Goal: Task Accomplishment & Management: Use online tool/utility

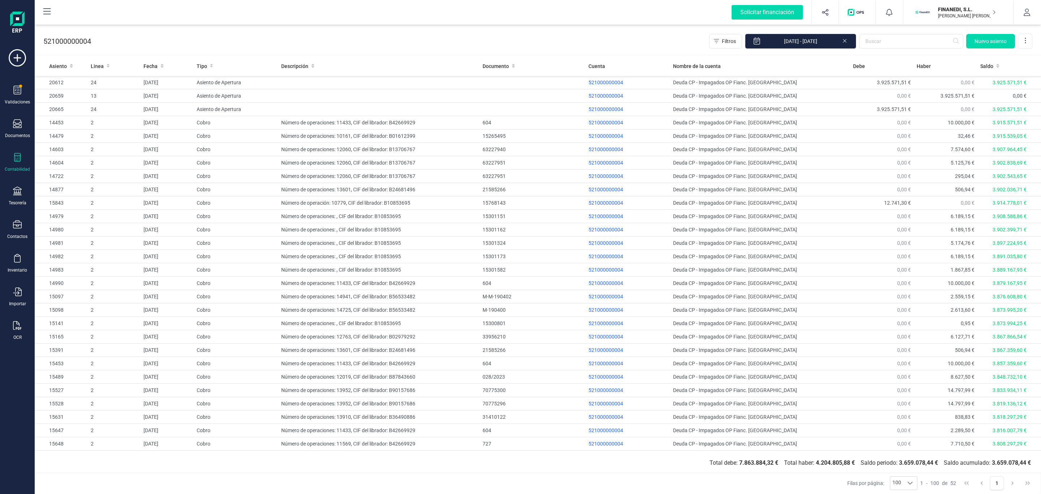
click at [17, 156] on icon at bounding box center [17, 157] width 9 height 9
click at [74, 89] on span "Cuadro de cuentas" at bounding box center [88, 89] width 64 height 9
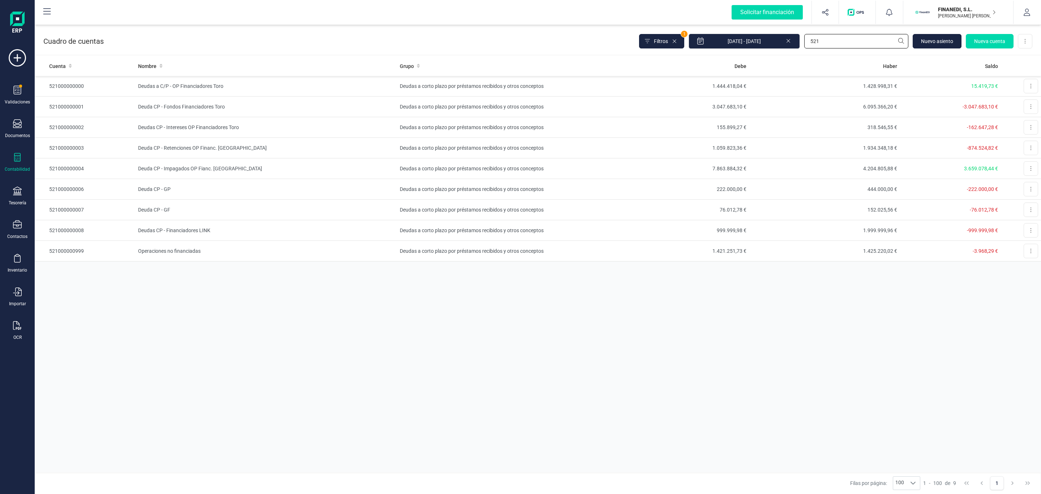
click at [851, 42] on input "521" at bounding box center [856, 41] width 104 height 14
drag, startPoint x: 821, startPoint y: 42, endPoint x: 777, endPoint y: 40, distance: 44.5
click at [777, 40] on div "Filtros 1 [DATE] - [DATE] 521 [GEOGRAPHIC_DATA] Nueva cuenta Descargar Excel" at bounding box center [835, 41] width 393 height 15
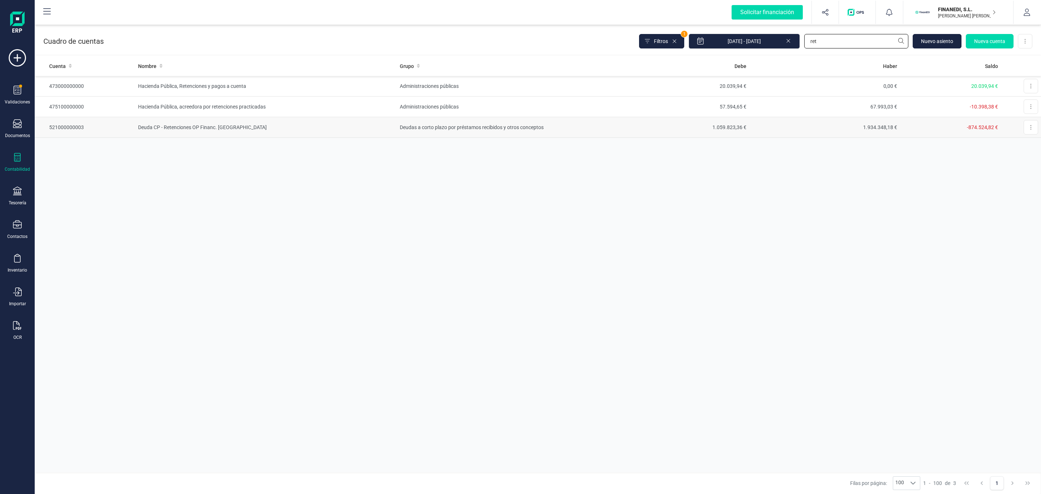
type input "ret"
click at [507, 126] on td "Deudas a corto plazo por préstamos recibidos y otros conceptos" at bounding box center [497, 127] width 201 height 21
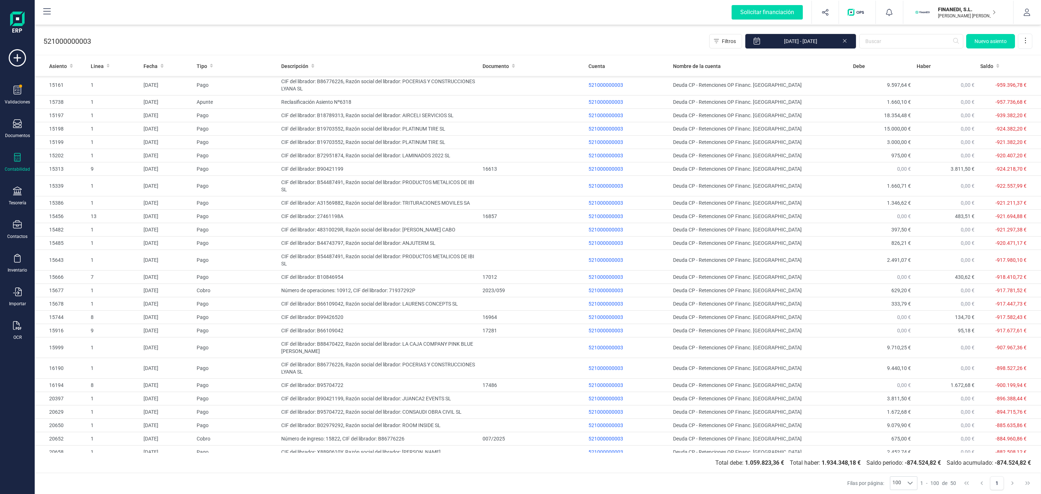
scroll to position [372, 0]
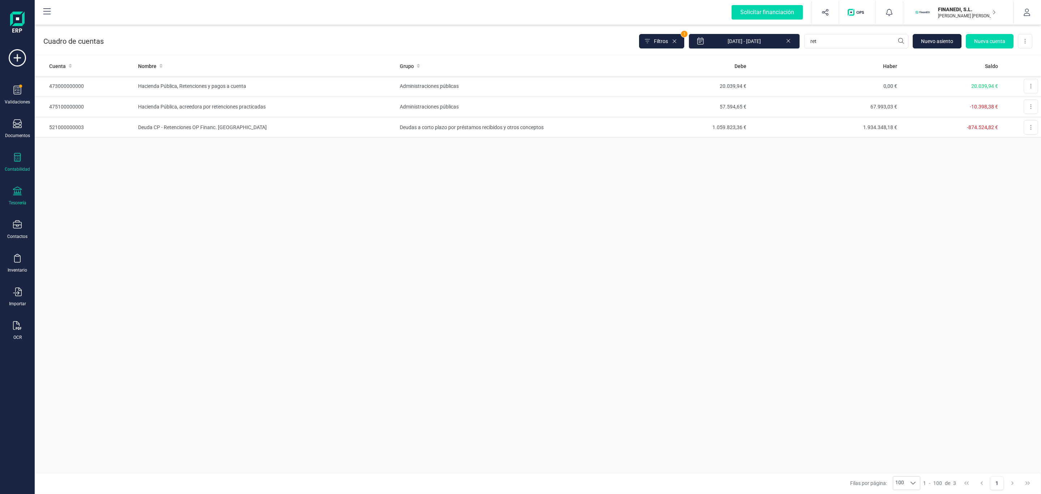
click at [17, 192] on icon at bounding box center [17, 191] width 9 height 9
click at [76, 123] on span "Cuentas bancarias" at bounding box center [88, 123] width 64 height 9
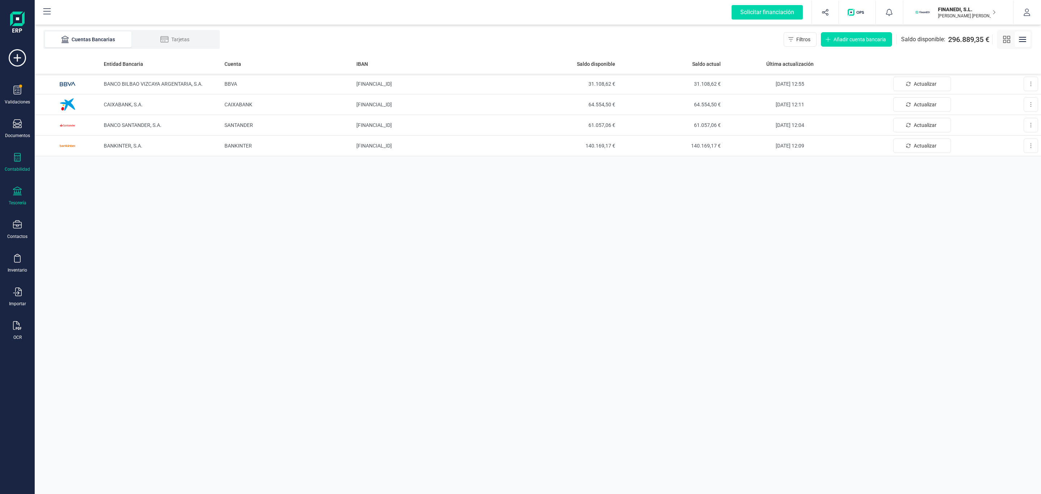
click at [14, 169] on div "Contabilidad" at bounding box center [17, 169] width 25 height 6
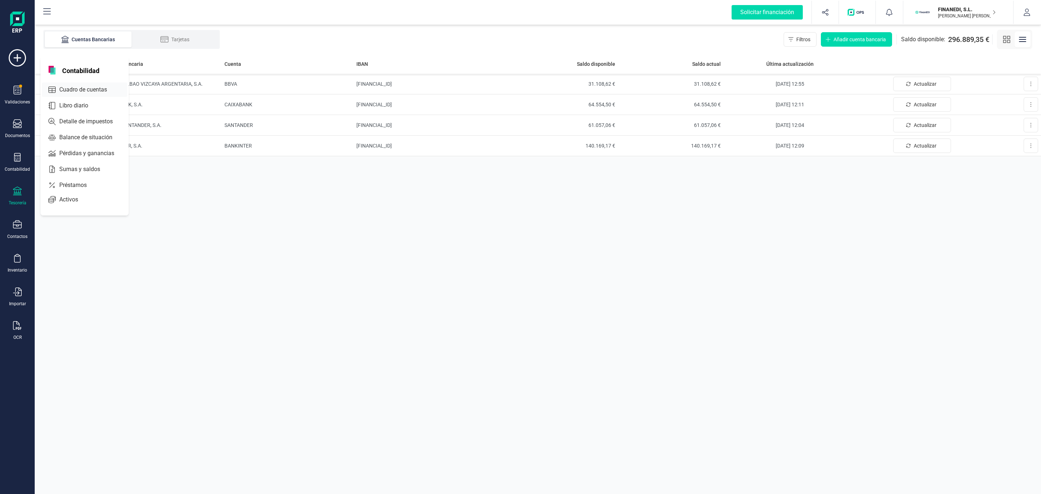
click at [85, 90] on span "Cuadro de cuentas" at bounding box center [88, 89] width 64 height 9
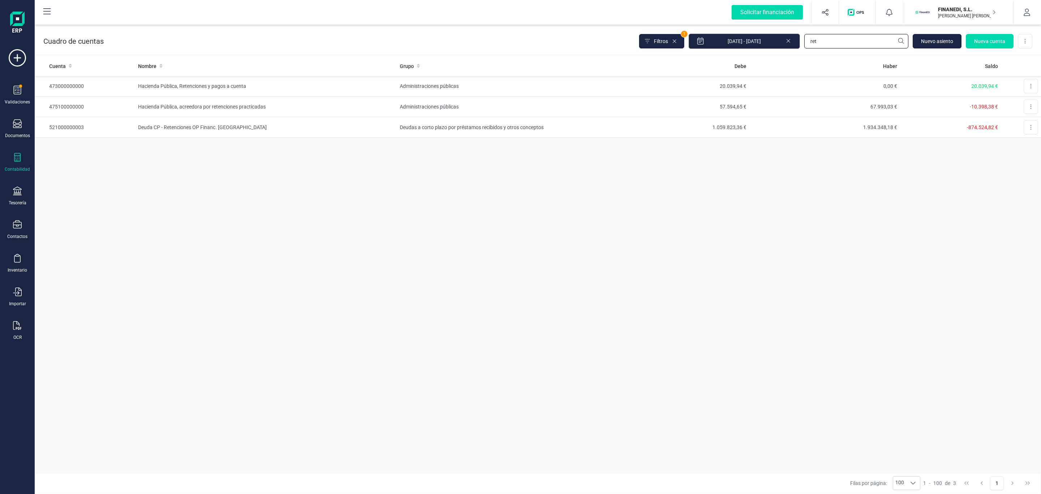
click at [844, 43] on input "ret" at bounding box center [856, 41] width 104 height 14
click at [794, 39] on div "Filtros 1 [DATE] - [DATE] ret [GEOGRAPHIC_DATA] Nueva cuenta Descargar Excel" at bounding box center [835, 41] width 393 height 15
type input "g"
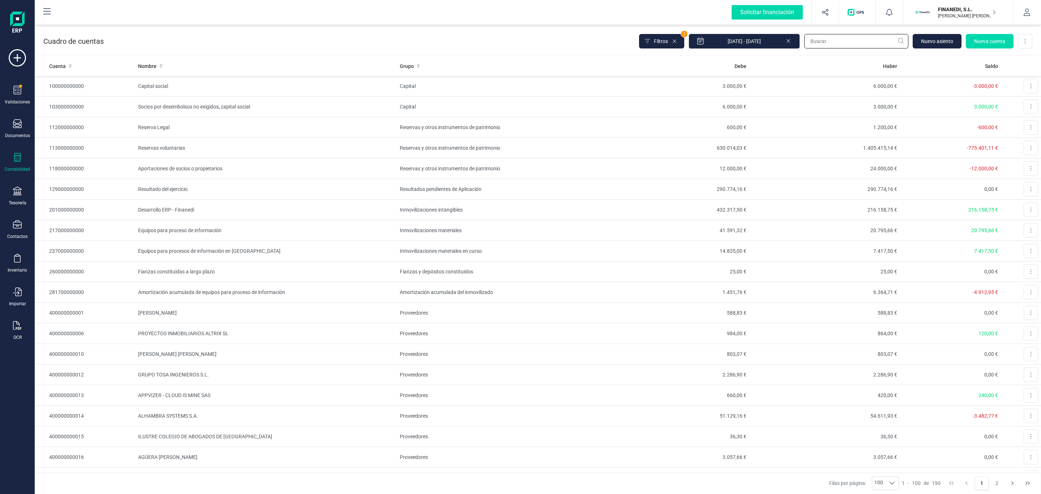
click at [859, 38] on input "text" at bounding box center [856, 41] width 104 height 14
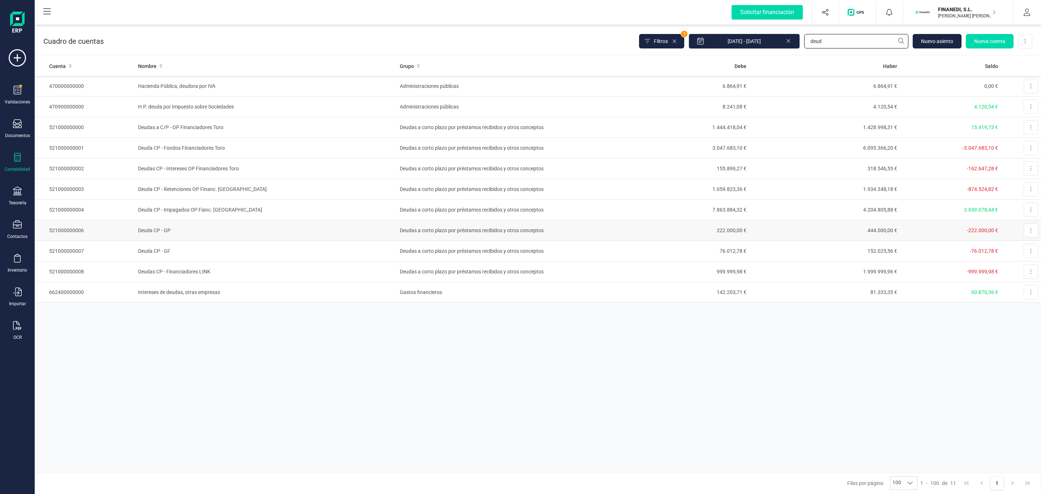
type input "deud"
click at [480, 43] on div "Cuadro de cuentas Filtros 1 [DATE] - [DATE] deud [GEOGRAPHIC_DATA] Nueva cuenta…" at bounding box center [538, 40] width 1006 height 30
drag, startPoint x: 843, startPoint y: 44, endPoint x: 767, endPoint y: 54, distance: 76.5
click at [767, 54] on div "Cuadro de cuentas Filtros 1 [DATE] - [DATE] deud [GEOGRAPHIC_DATA] Nueva cuenta…" at bounding box center [538, 40] width 1006 height 30
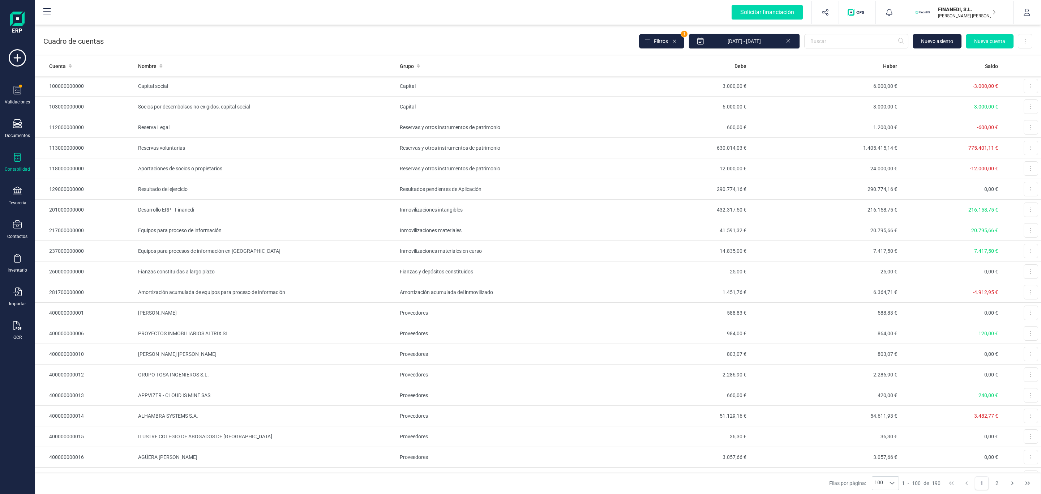
click at [537, 33] on div "Cuadro de cuentas Filtros 1 [DATE] - [DATE] [GEOGRAPHIC_DATA] cuenta Descargar …" at bounding box center [538, 40] width 1006 height 30
click at [165, 37] on div "Cuadro de cuentas Filtros 1 [DATE] - [DATE] [GEOGRAPHIC_DATA] cuenta Descargar …" at bounding box center [538, 40] width 1006 height 30
click at [829, 39] on input "text" at bounding box center [856, 41] width 104 height 14
click at [17, 159] on icon at bounding box center [17, 157] width 9 height 9
click at [19, 191] on icon at bounding box center [17, 191] width 9 height 9
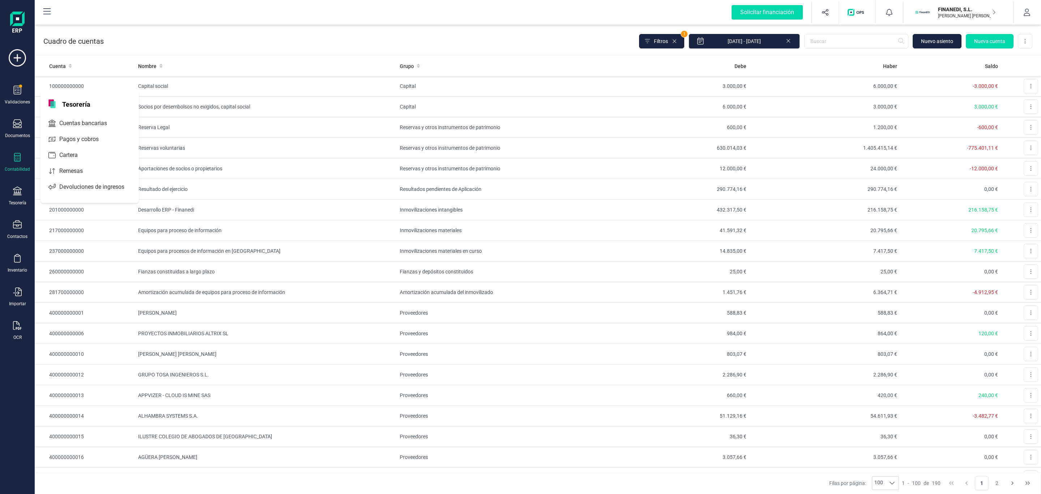
click at [48, 164] on div "Cartera" at bounding box center [89, 156] width 98 height 16
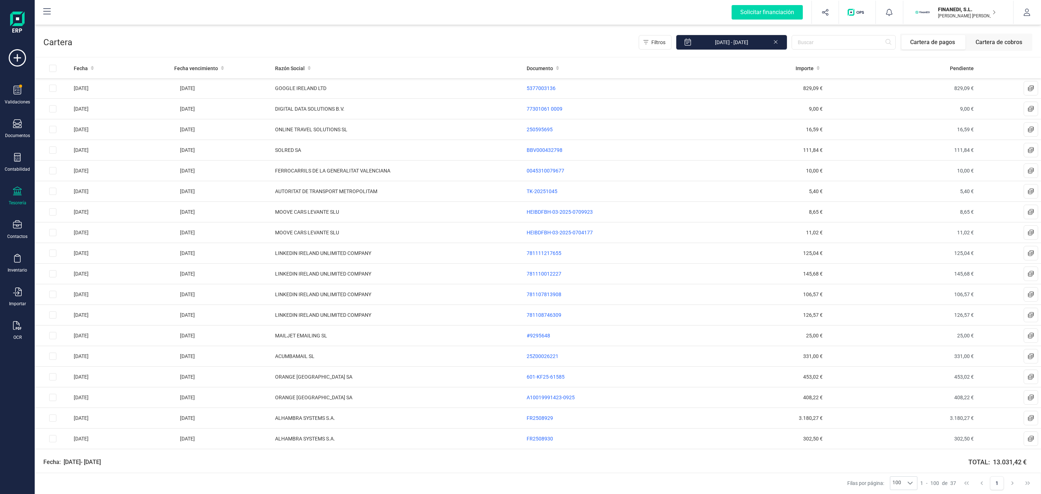
click at [17, 198] on div "Tesorería" at bounding box center [17, 196] width 29 height 19
click at [84, 178] on div "Remesas" at bounding box center [89, 171] width 95 height 14
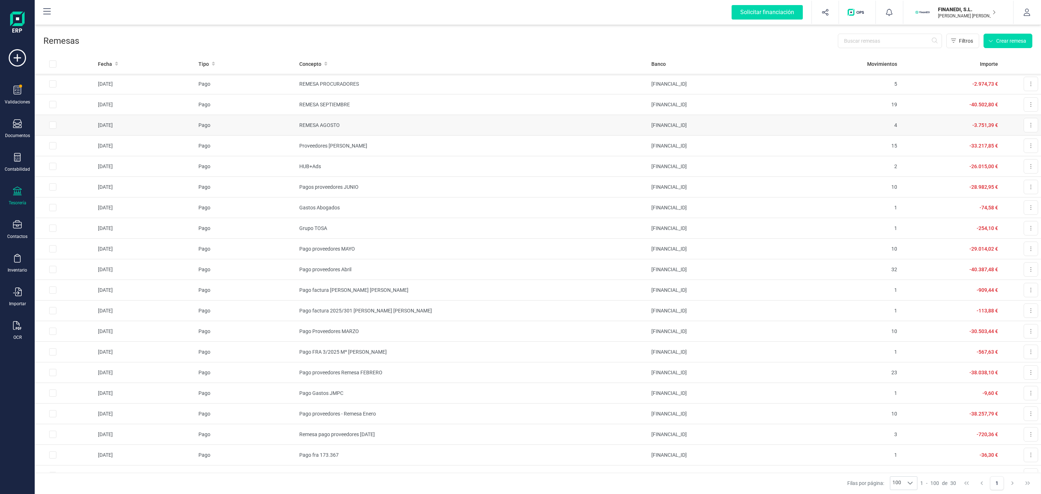
click at [373, 126] on td "REMESA AGOSTO" at bounding box center [472, 125] width 352 height 21
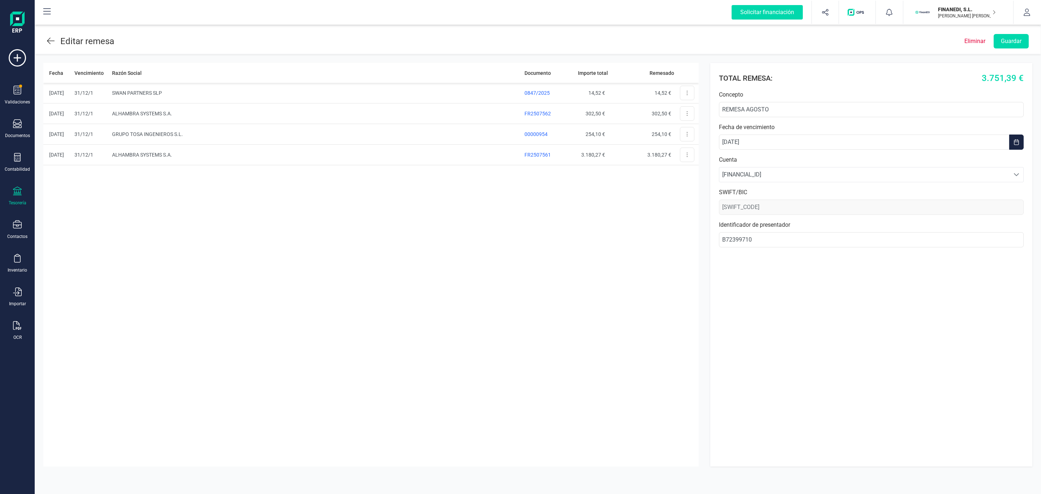
click at [54, 37] on icon at bounding box center [51, 41] width 8 height 9
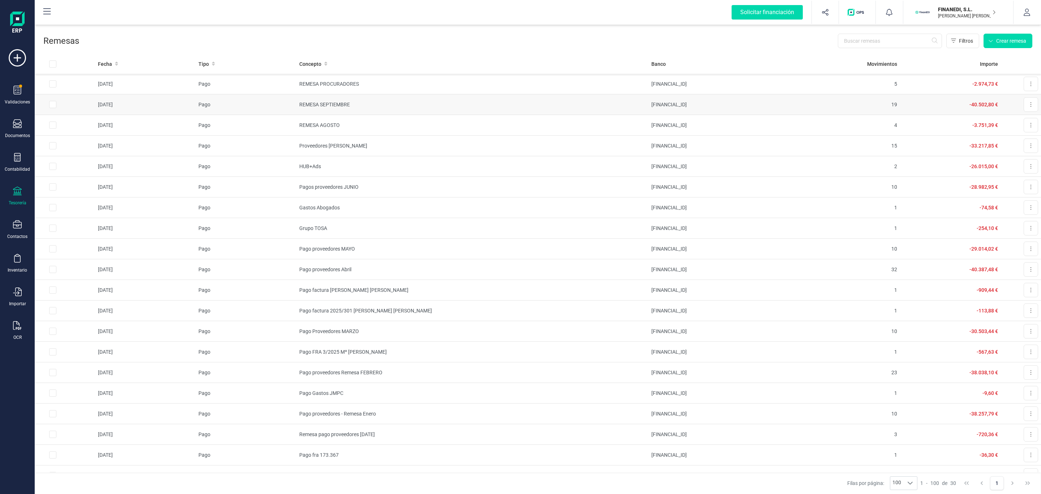
click at [626, 106] on td "REMESA SEPTIEMBRE" at bounding box center [472, 104] width 352 height 21
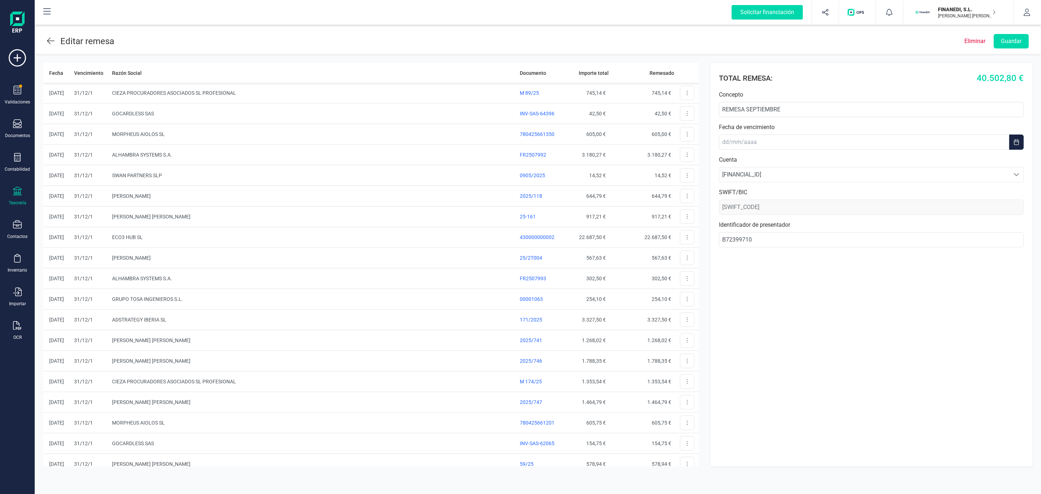
type input "[DATE]"
click at [49, 39] on icon at bounding box center [51, 41] width 8 height 9
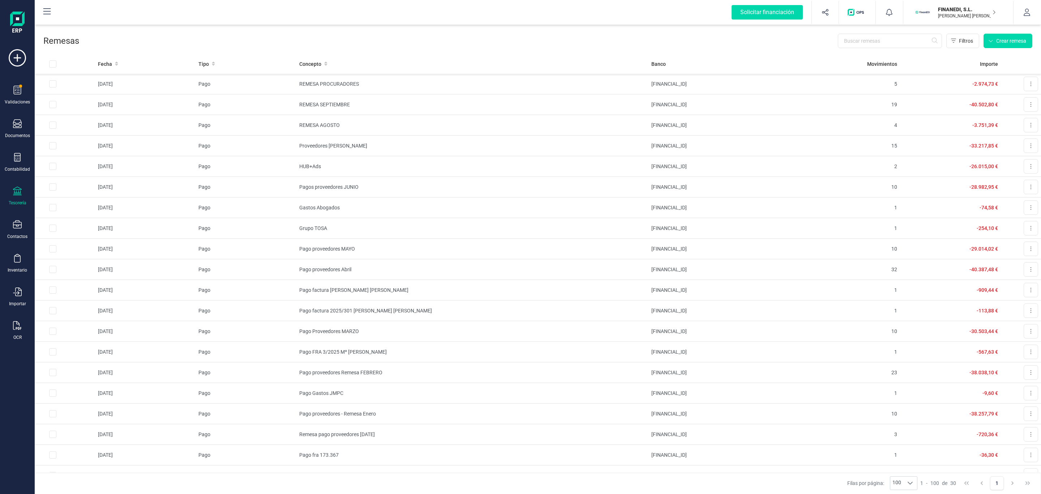
click at [18, 194] on icon at bounding box center [17, 191] width 9 height 9
click at [84, 121] on span "Cuentas bancarias" at bounding box center [88, 123] width 64 height 9
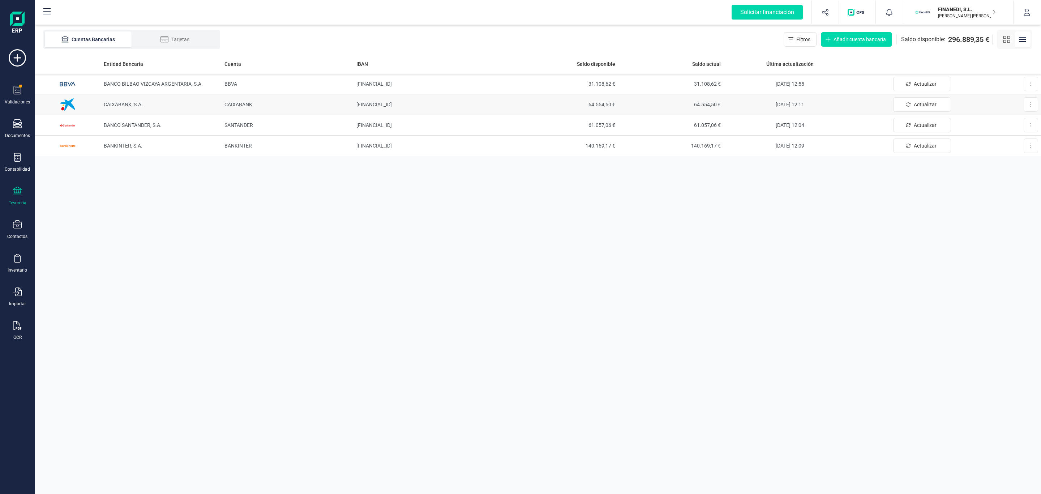
click at [193, 108] on td "CAIXABANK, S.A." at bounding box center [161, 104] width 121 height 21
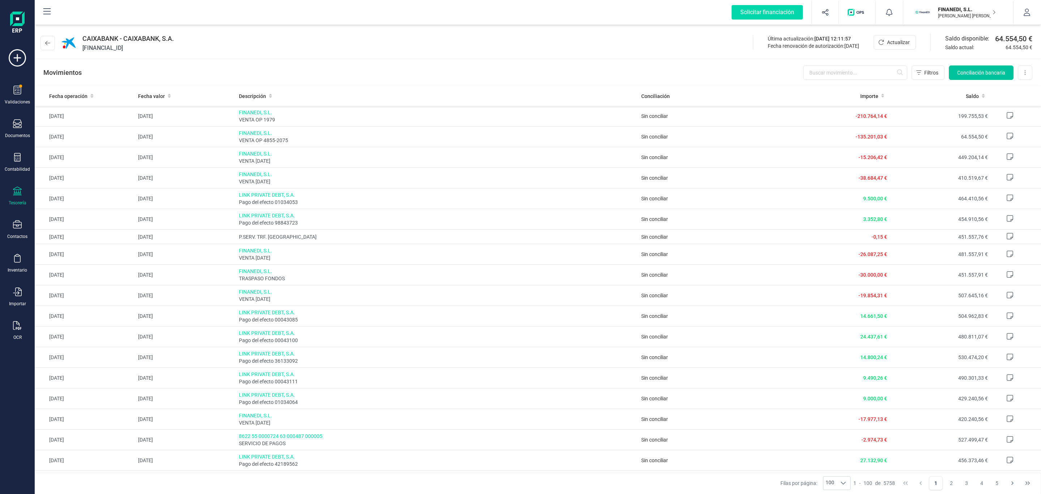
click at [957, 73] on span "Conciliación bancaria" at bounding box center [981, 72] width 48 height 7
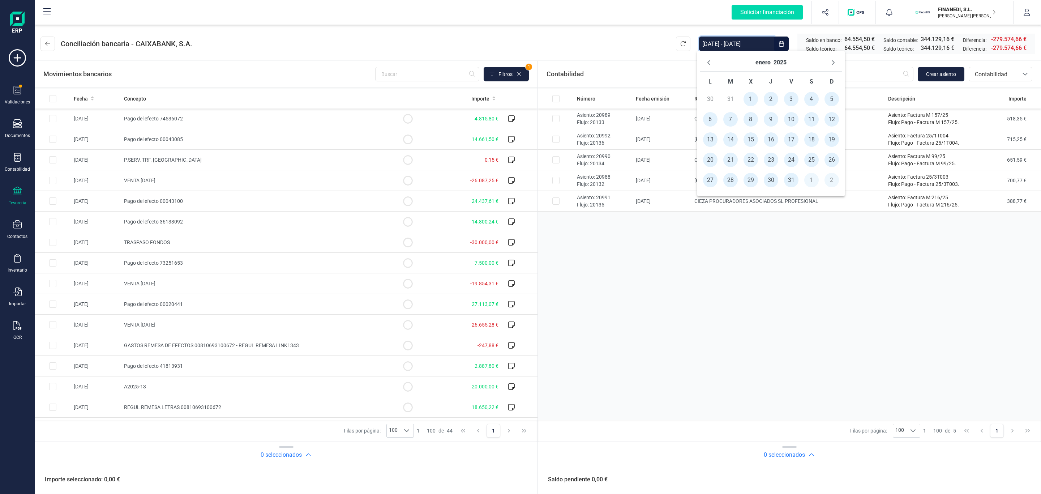
click at [735, 44] on input "[DATE] - [DATE]" at bounding box center [736, 44] width 75 height 14
click at [710, 65] on icon "Previous Month" at bounding box center [708, 62] width 3 height 5
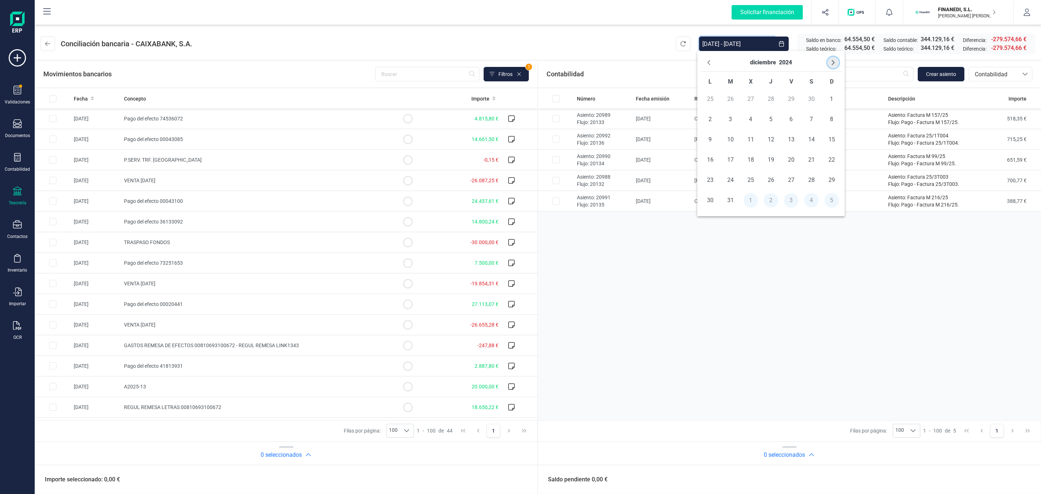
click at [830, 62] on icon "Next Month" at bounding box center [833, 63] width 6 height 6
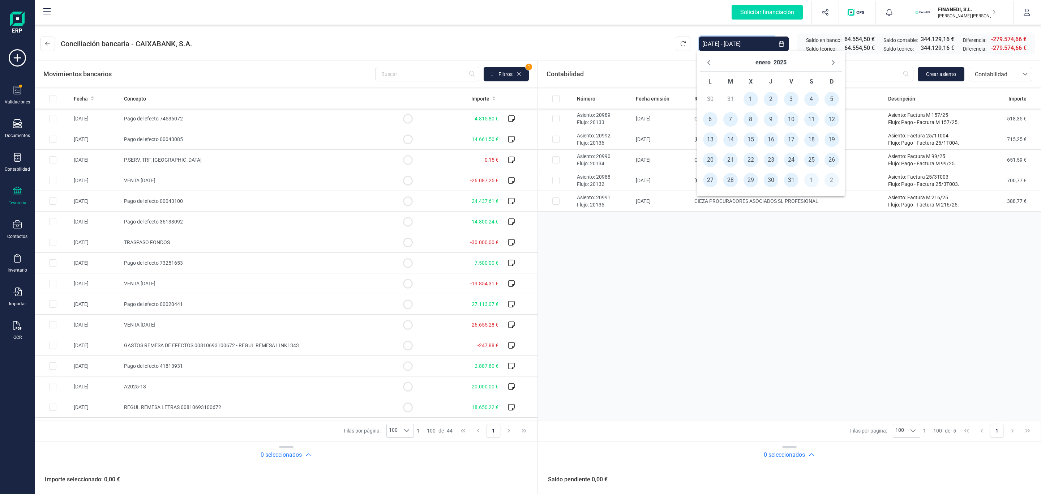
click at [830, 62] on icon "Next Month" at bounding box center [833, 63] width 6 height 6
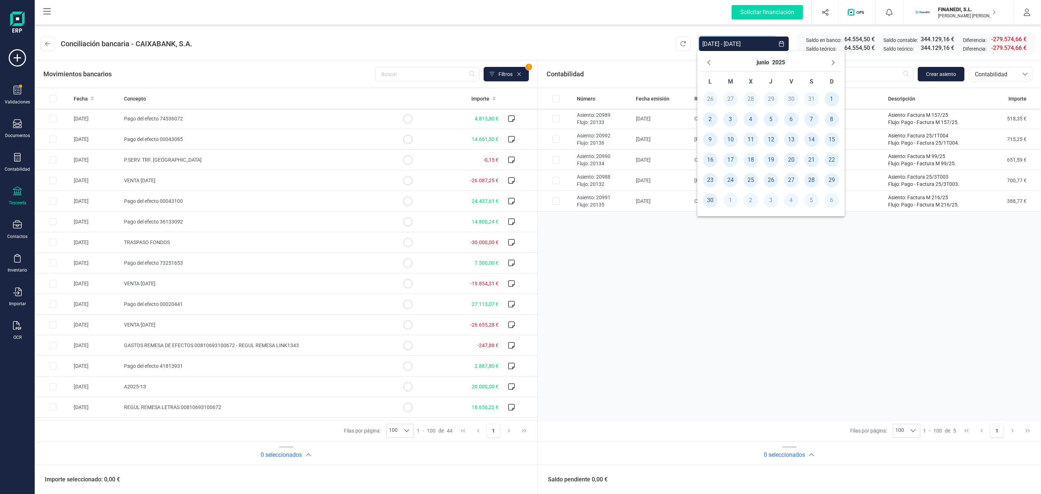
click at [830, 62] on icon "Next Month" at bounding box center [833, 63] width 6 height 6
click at [754, 141] on span "13" at bounding box center [751, 139] width 14 height 14
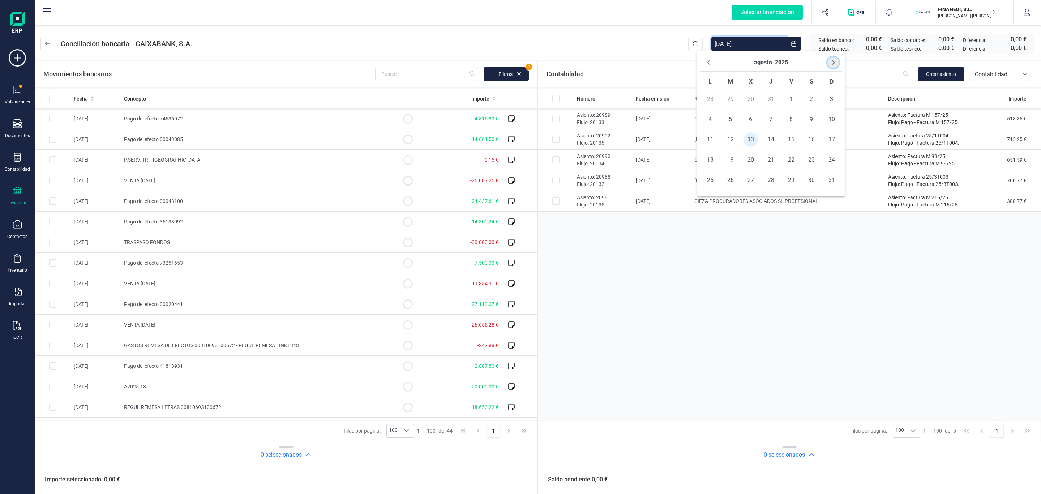
click at [834, 64] on icon "Next Month" at bounding box center [833, 63] width 6 height 6
click at [713, 142] on span "13" at bounding box center [710, 139] width 14 height 14
type input "[DATE] - [DATE]"
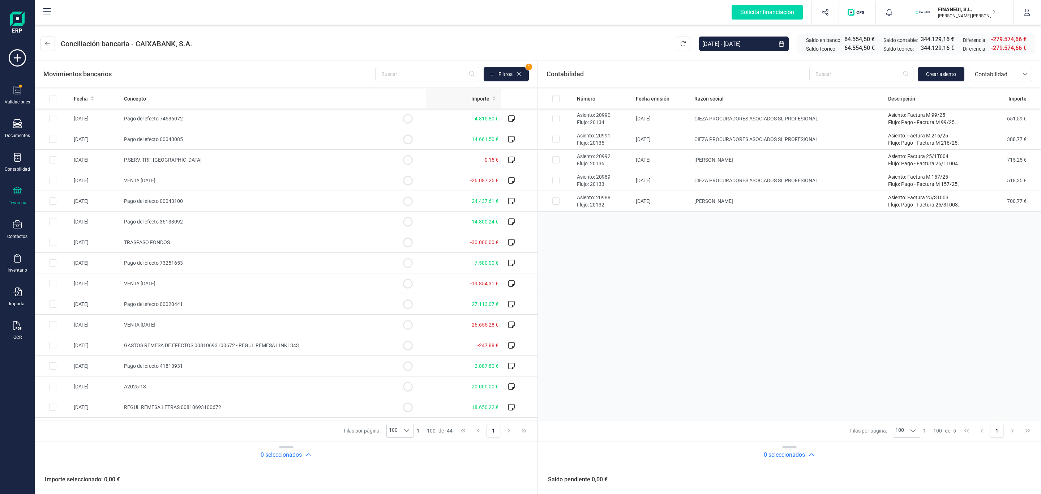
click at [480, 102] on span "Importe" at bounding box center [480, 98] width 18 height 7
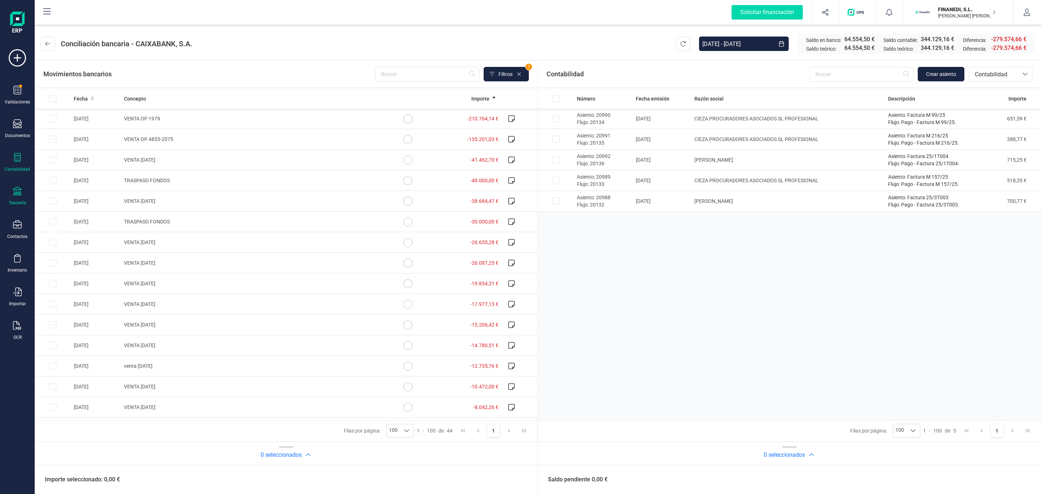
click at [17, 160] on icon at bounding box center [17, 157] width 9 height 9
click at [68, 106] on span "Libro diario" at bounding box center [78, 105] width 45 height 9
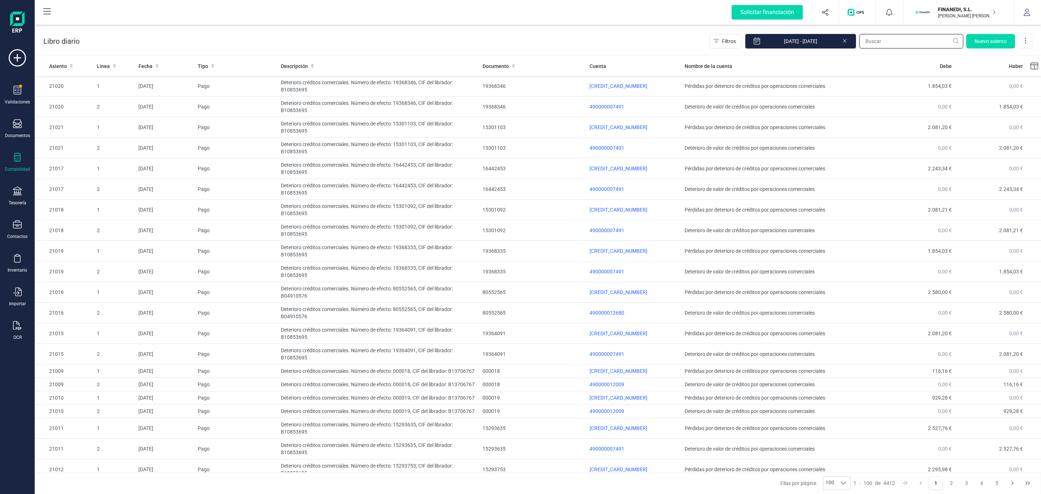
click at [881, 38] on input "text" at bounding box center [911, 41] width 104 height 14
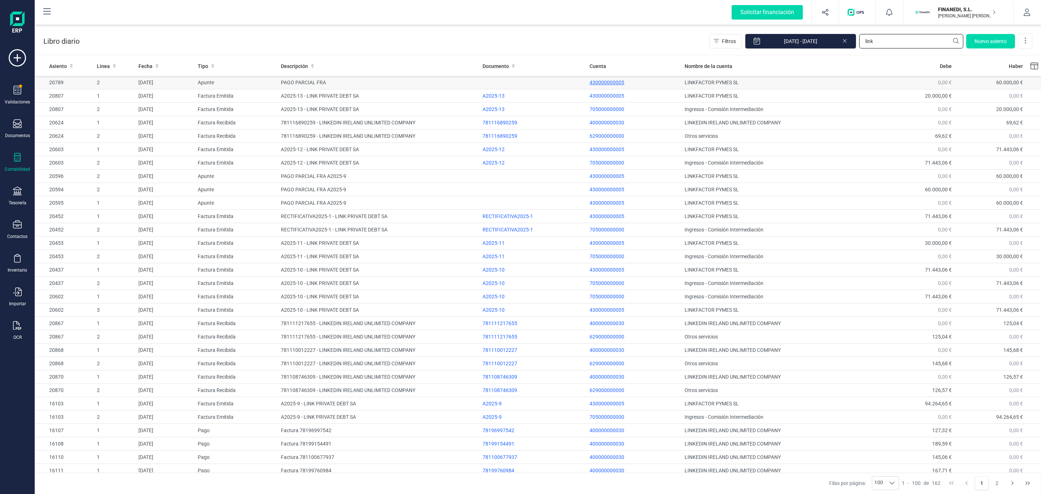
type input "link"
click at [599, 81] on p "430000000005" at bounding box center [634, 82] width 89 height 7
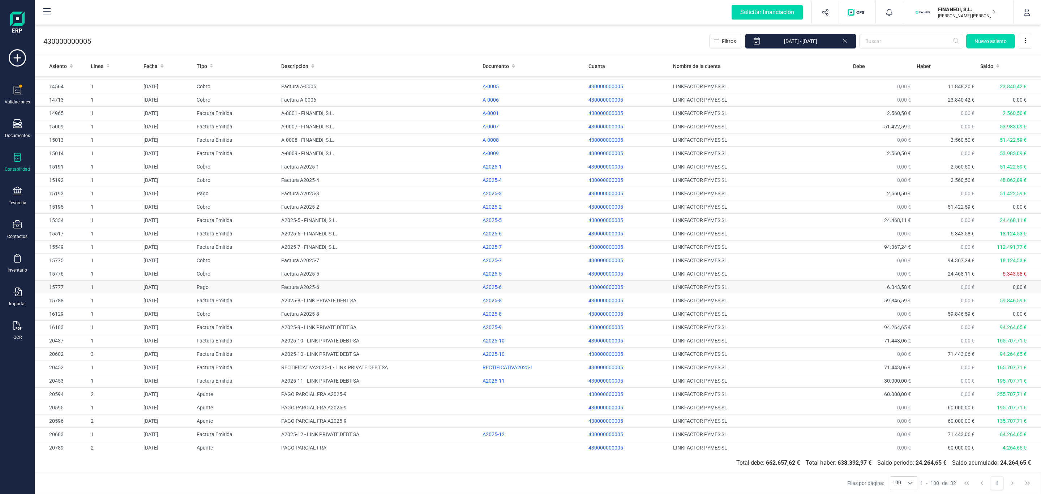
scroll to position [56, 0]
